Goal: Check status: Check status

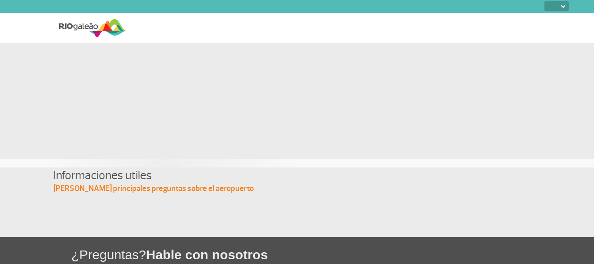
select select
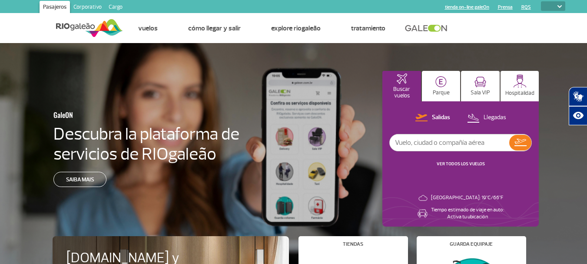
click at [421, 144] on input "text" at bounding box center [450, 142] width 120 height 17
click at [420, 113] on button "Salidas" at bounding box center [433, 117] width 40 height 11
click at [422, 141] on input "text" at bounding box center [450, 142] width 120 height 17
click at [423, 145] on input "text" at bounding box center [450, 142] width 120 height 17
type input "N"
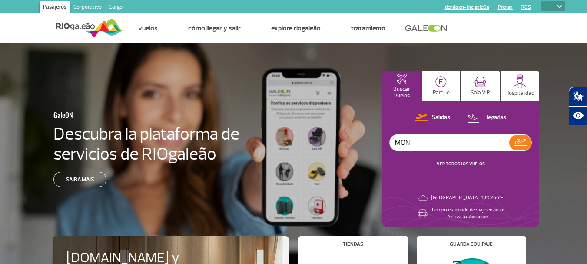
type input "MON"
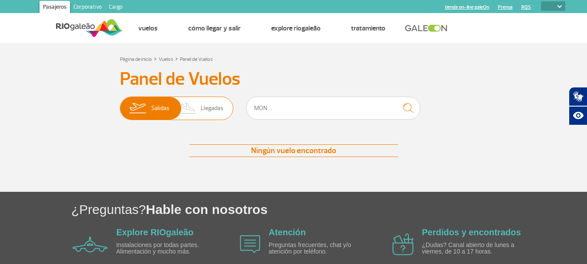
click at [195, 114] on img at bounding box center [189, 108] width 26 height 23
click at [120, 104] on input "[PERSON_NAME]" at bounding box center [120, 104] width 0 height 0
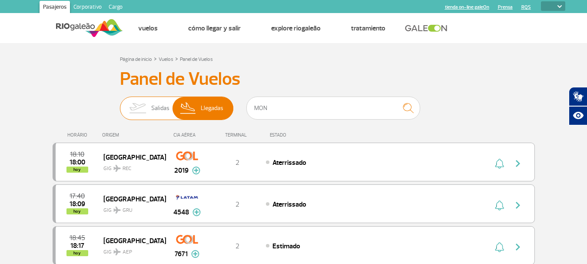
click at [162, 106] on span "Salidas" at bounding box center [160, 108] width 18 height 23
click at [120, 104] on input "[PERSON_NAME]" at bounding box center [120, 104] width 0 height 0
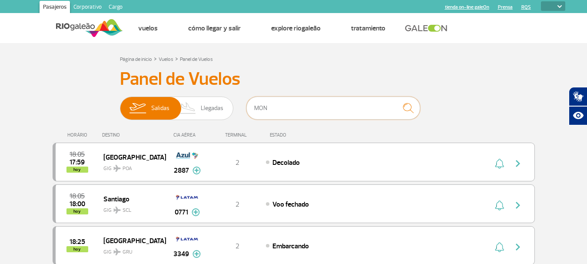
click at [278, 110] on input "MON" at bounding box center [333, 107] width 174 height 23
type input "[GEOGRAPHIC_DATA]"
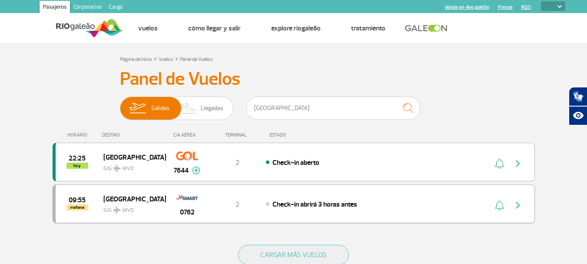
click at [305, 210] on div "09:55 mañana Montevideo GIG MVD 0762 2 Check-in abrirá 3 horas antes" at bounding box center [294, 203] width 482 height 39
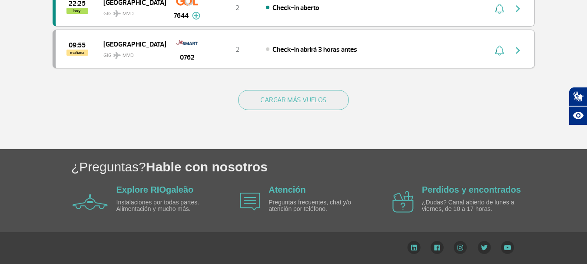
scroll to position [10, 0]
